Goal: Find contact information: Obtain details needed to contact an individual or organization

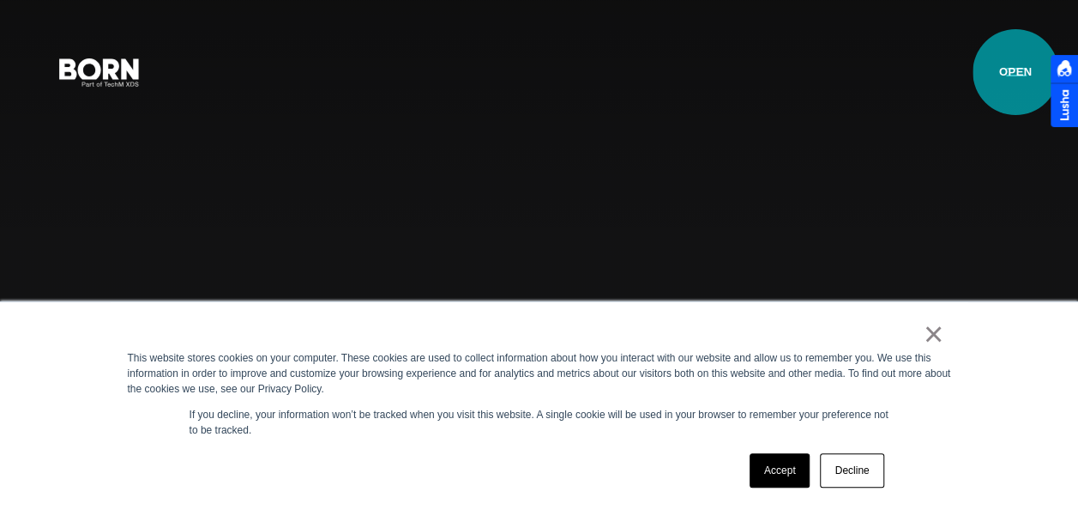
click at [1016, 72] on button "Primary Menu" at bounding box center [1016, 71] width 41 height 36
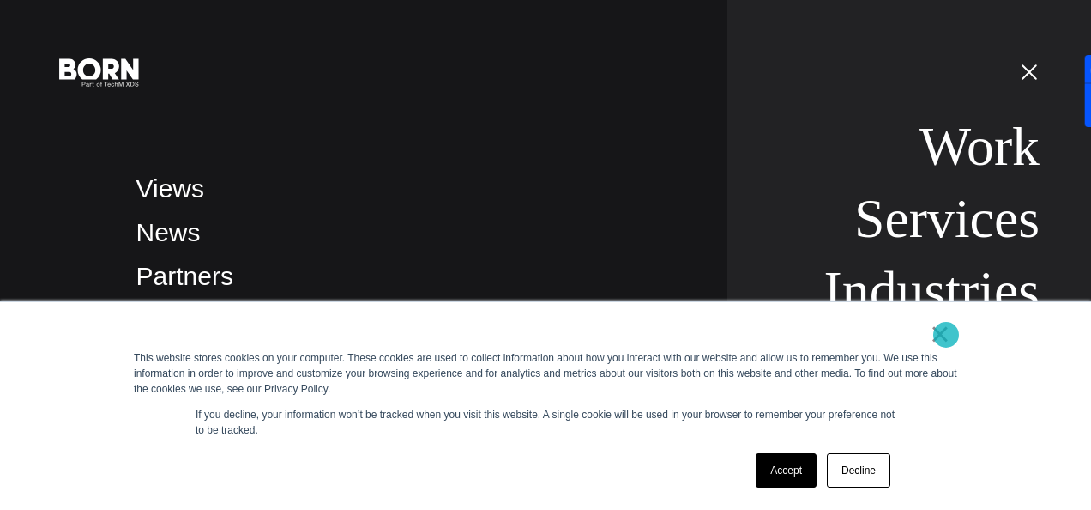
click at [946, 335] on link "×" at bounding box center [940, 333] width 21 height 15
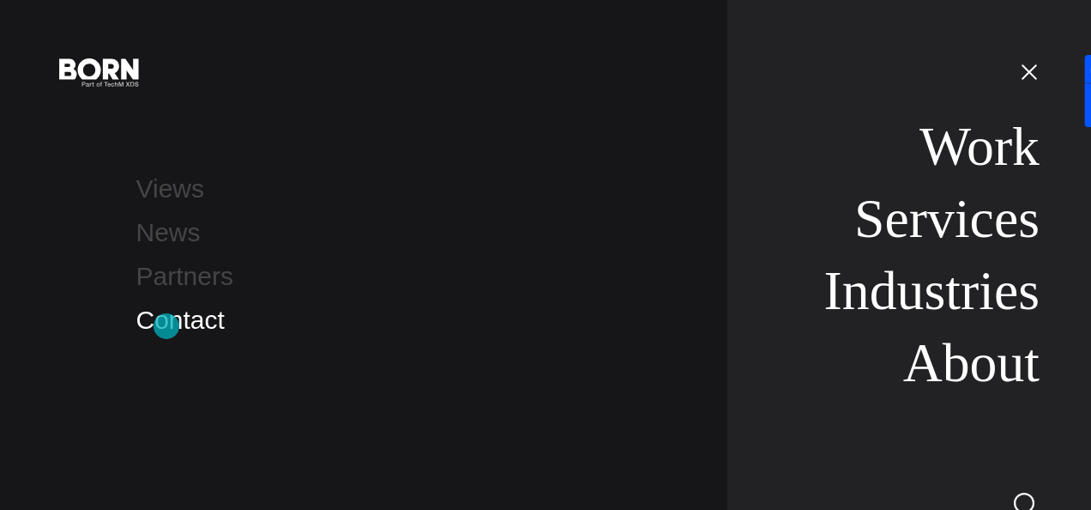
click at [166, 326] on link "Contact" at bounding box center [180, 319] width 88 height 28
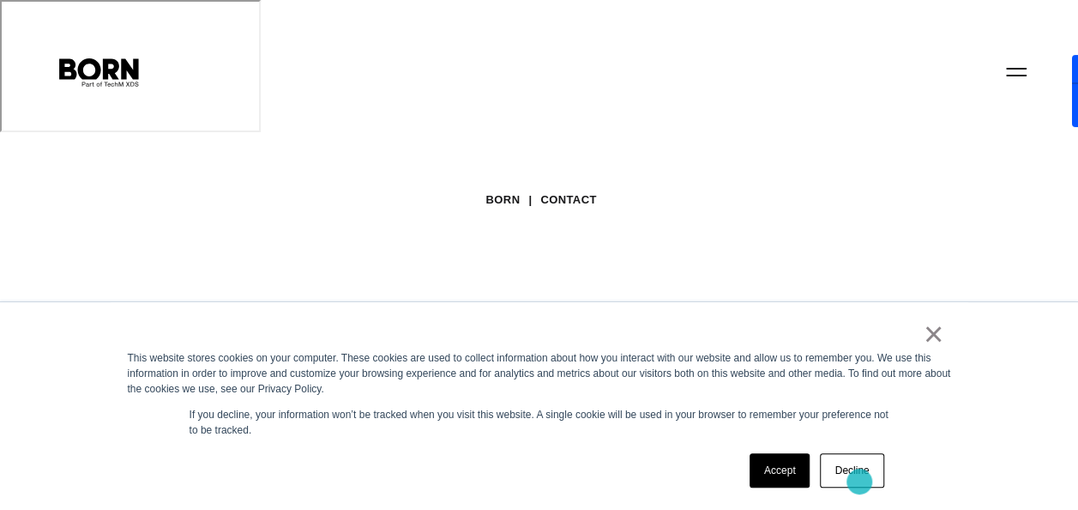
click at [860, 481] on link "Decline" at bounding box center [851, 470] width 63 height 34
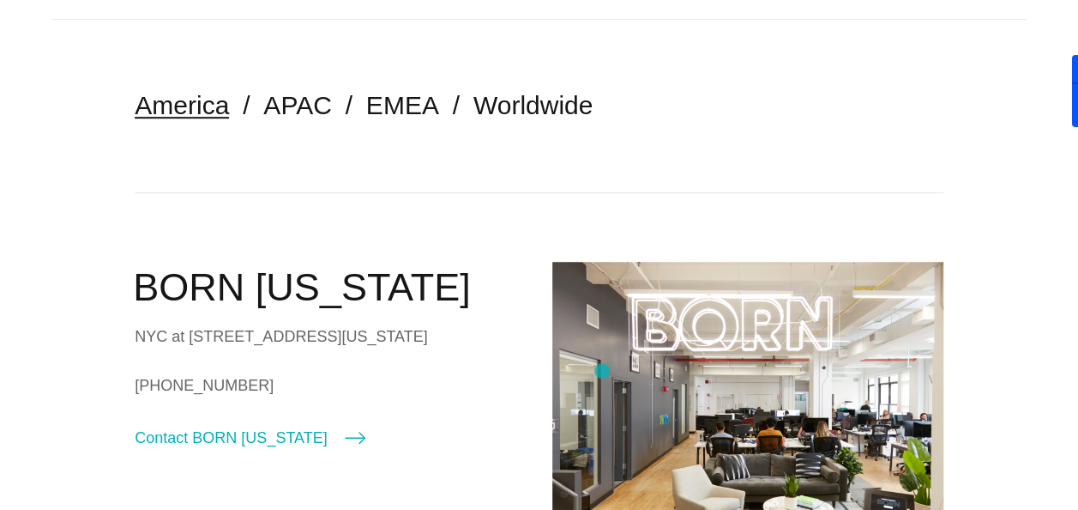
scroll to position [515, 0]
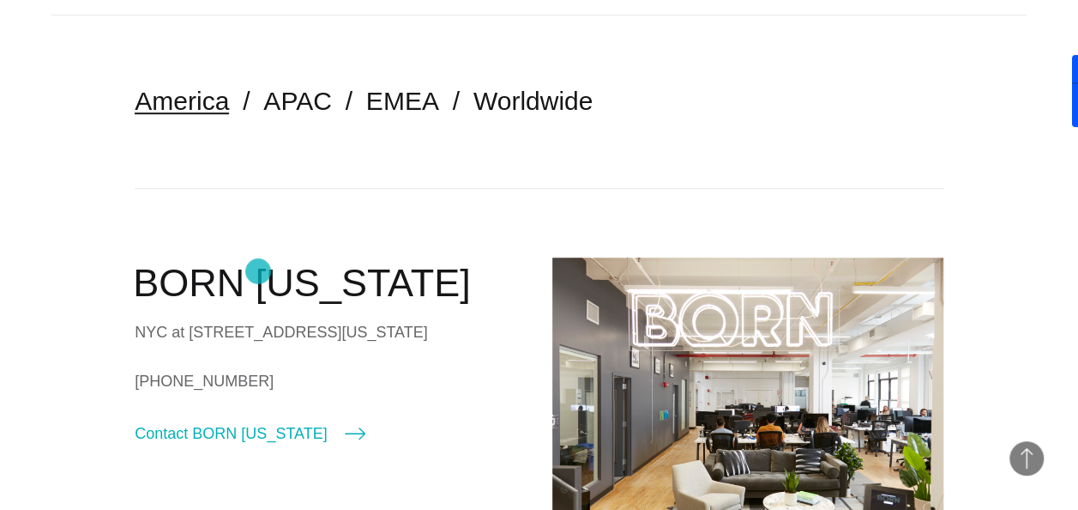
drag, startPoint x: 128, startPoint y: 269, endPoint x: 258, endPoint y: 271, distance: 130.4
copy link "[PHONE_NUMBER]"
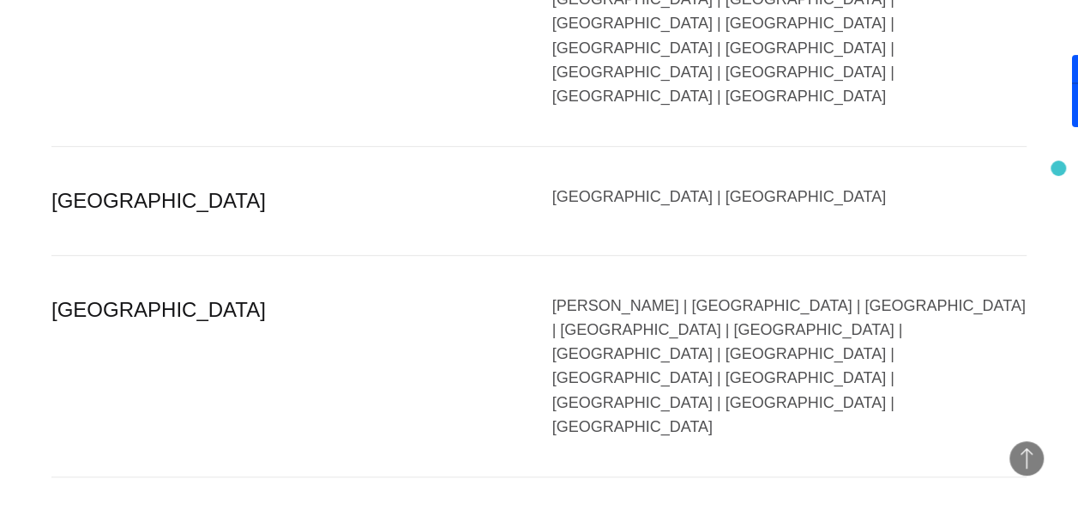
scroll to position [4271, 0]
